Goal: Complete application form

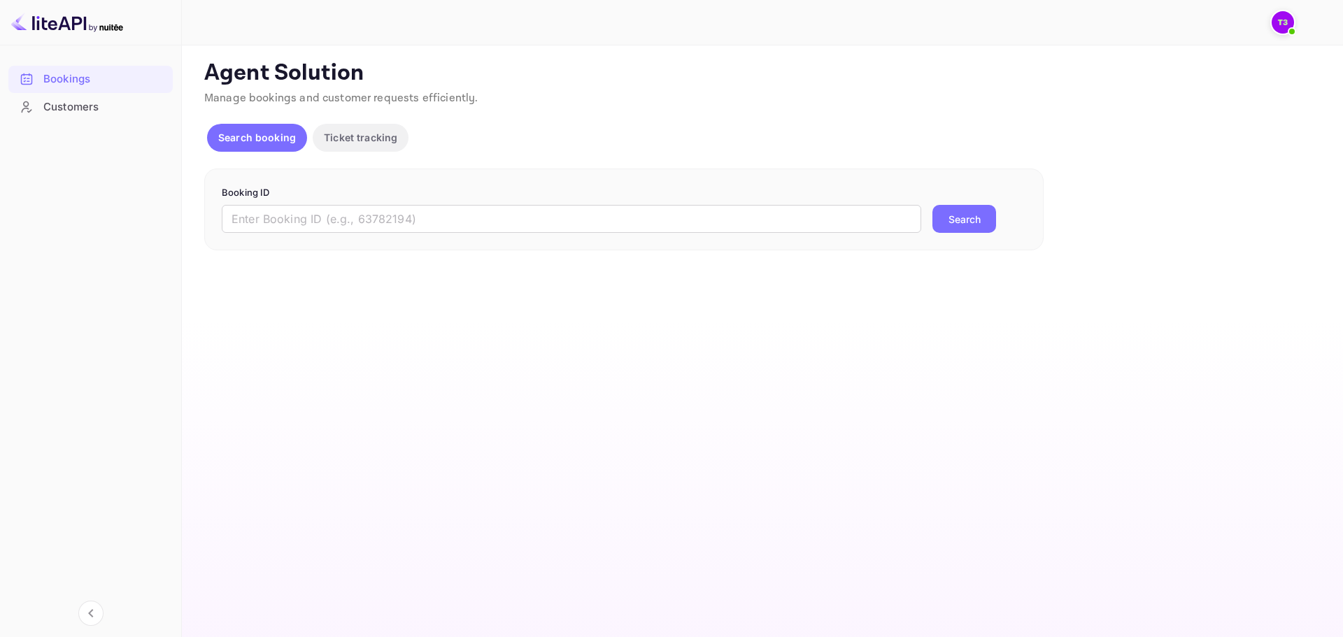
click at [113, 124] on div at bounding box center [90, 146] width 164 height 53
click at [106, 118] on div "Customers" at bounding box center [90, 107] width 164 height 27
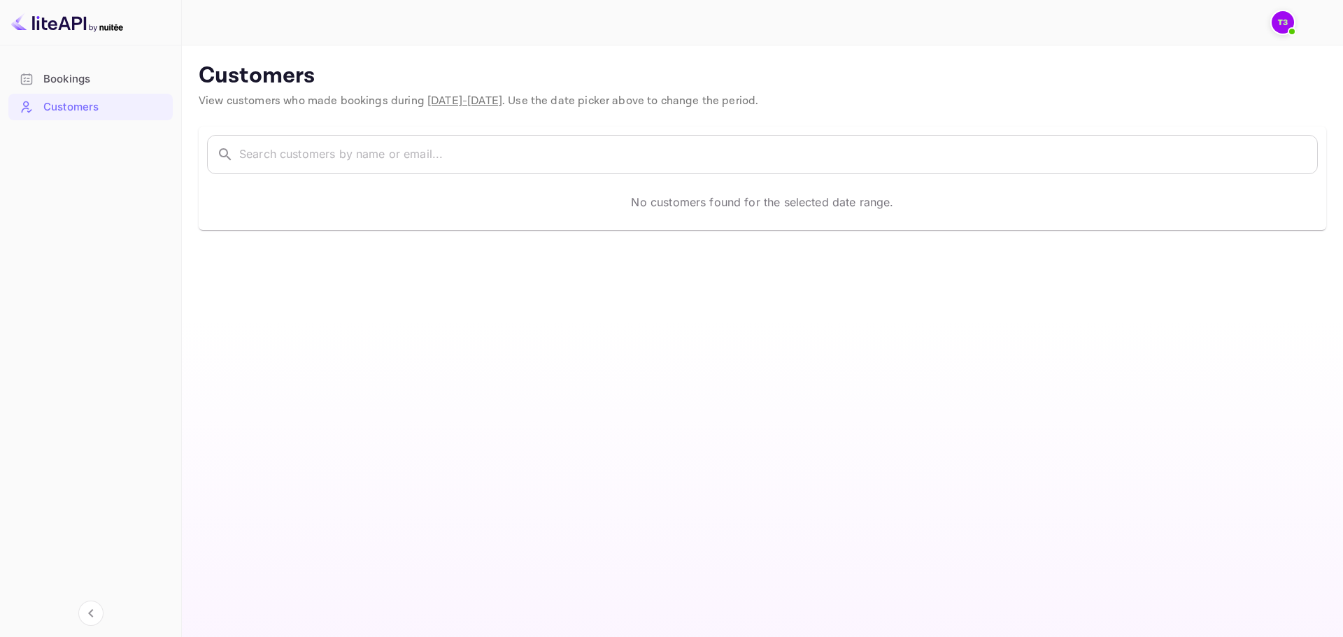
click at [1283, 27] on img at bounding box center [1282, 22] width 22 height 22
click at [1195, 77] on p "accom-3ps02@traveloka.com" at bounding box center [1216, 86] width 136 height 27
click at [1145, 71] on div "Traveloka 3PS02 accom-3ps02@traveloka.com" at bounding box center [1197, 77] width 172 height 44
click at [1134, 73] on img at bounding box center [1125, 77] width 25 height 25
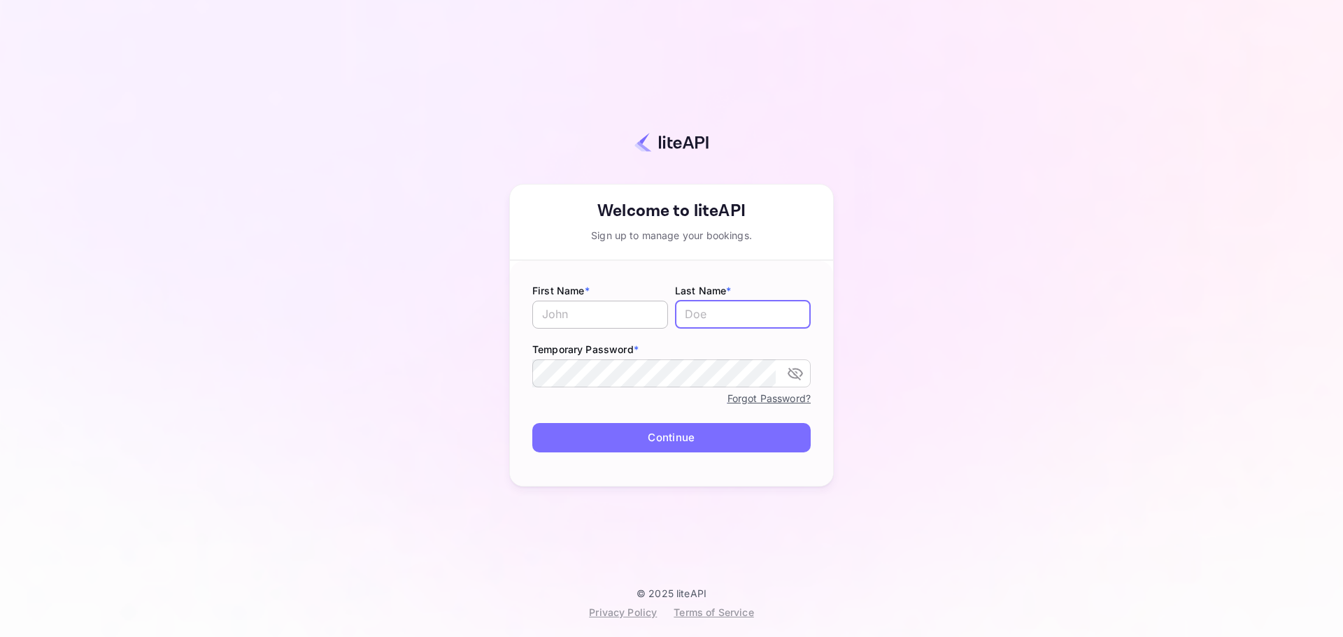
click at [630, 317] on input "text" at bounding box center [600, 315] width 136 height 28
type input "Traveloka"
type input "3PS03"
click at [797, 429] on button "Continue" at bounding box center [671, 438] width 278 height 30
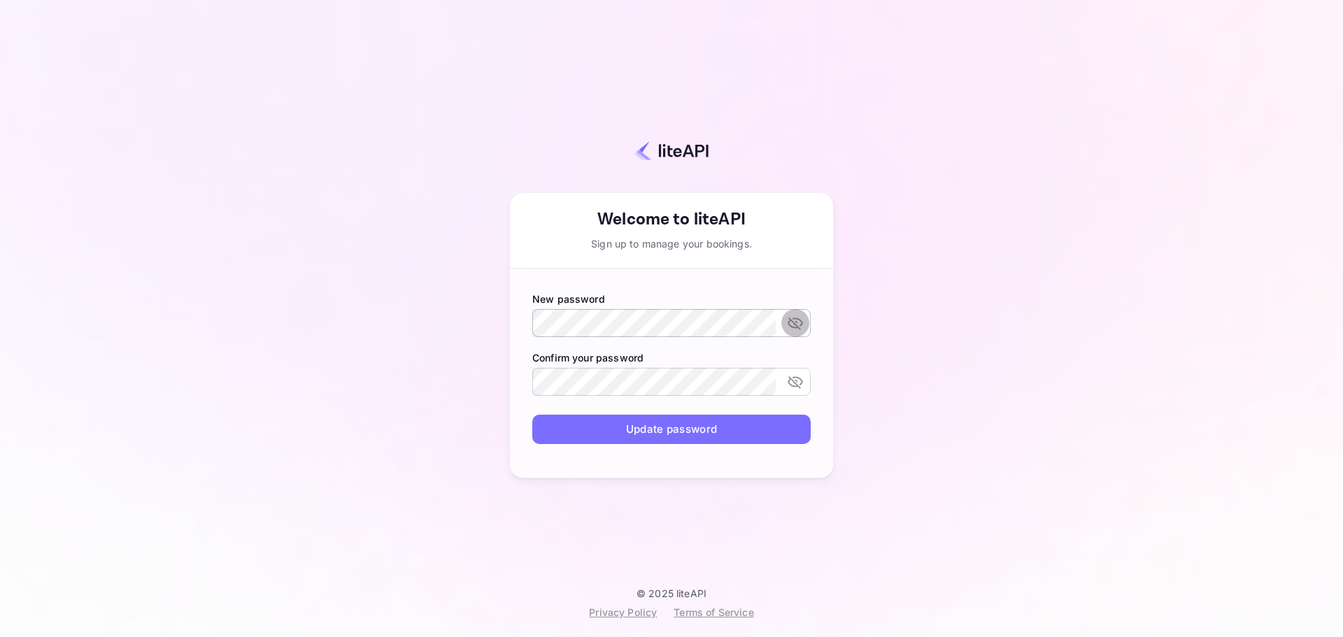
click at [797, 325] on icon "toggle password visibility" at bounding box center [795, 323] width 17 height 17
click at [794, 325] on icon "toggle password visibility" at bounding box center [795, 323] width 17 height 17
click at [794, 319] on icon "toggle password visibility" at bounding box center [794, 324] width 15 height 13
click at [775, 428] on button "Update password" at bounding box center [671, 430] width 278 height 30
